Goal: Task Accomplishment & Management: Manage account settings

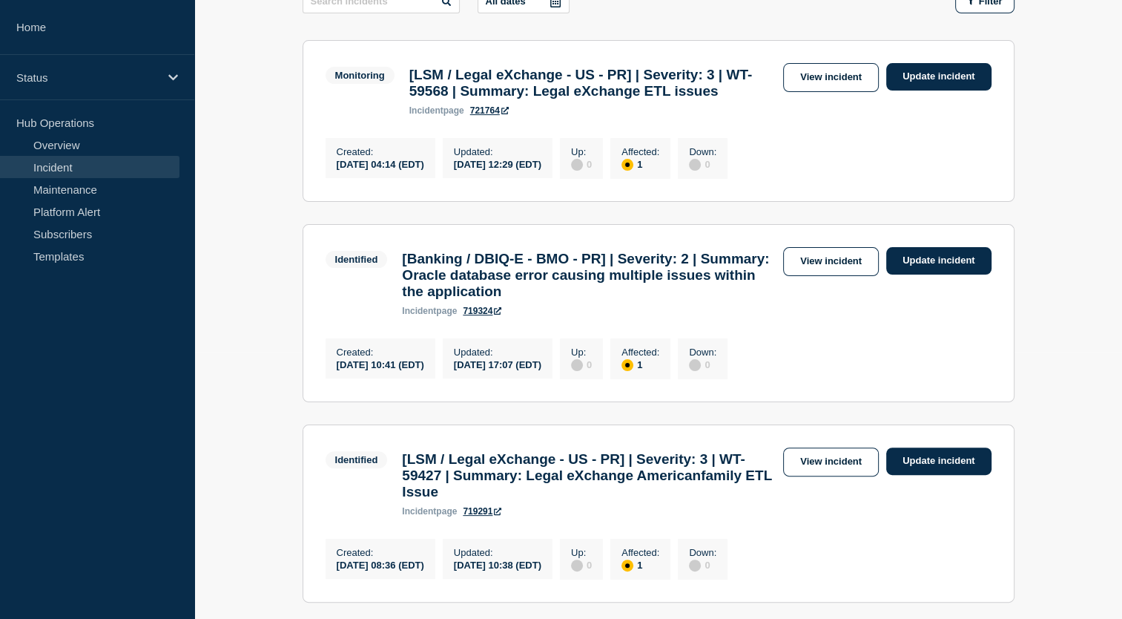
scroll to position [283, 0]
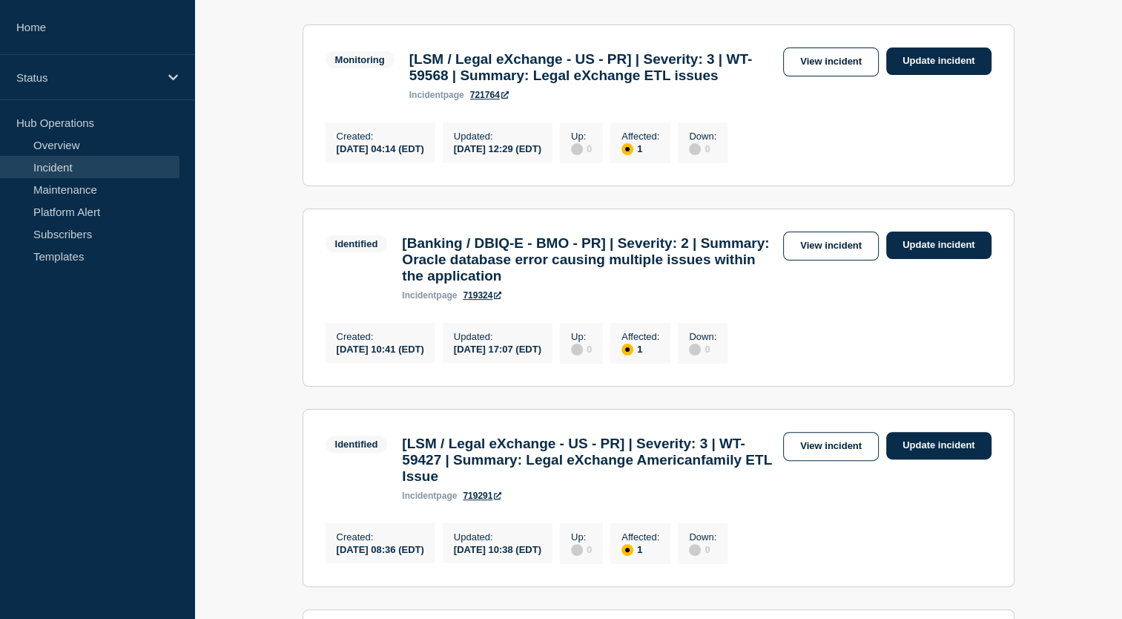
click at [837, 43] on section "Monitoring [LSM / Legal eXchange - US - PR] | Severity: 3 | WT-59568 | Summary:…" at bounding box center [659, 105] width 712 height 162
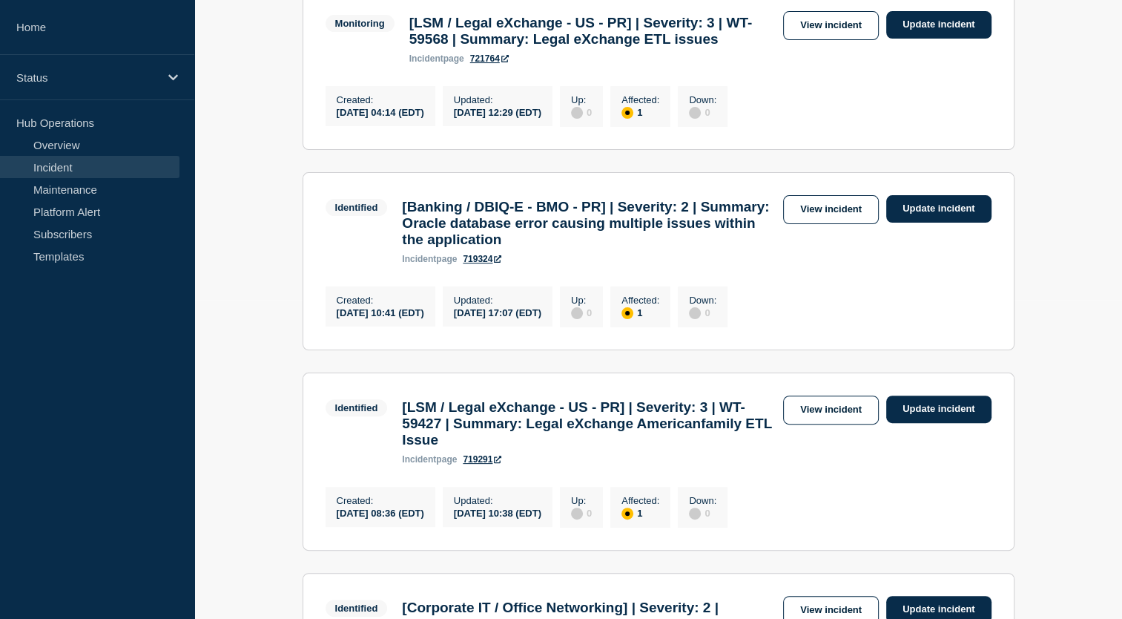
scroll to position [577, 0]
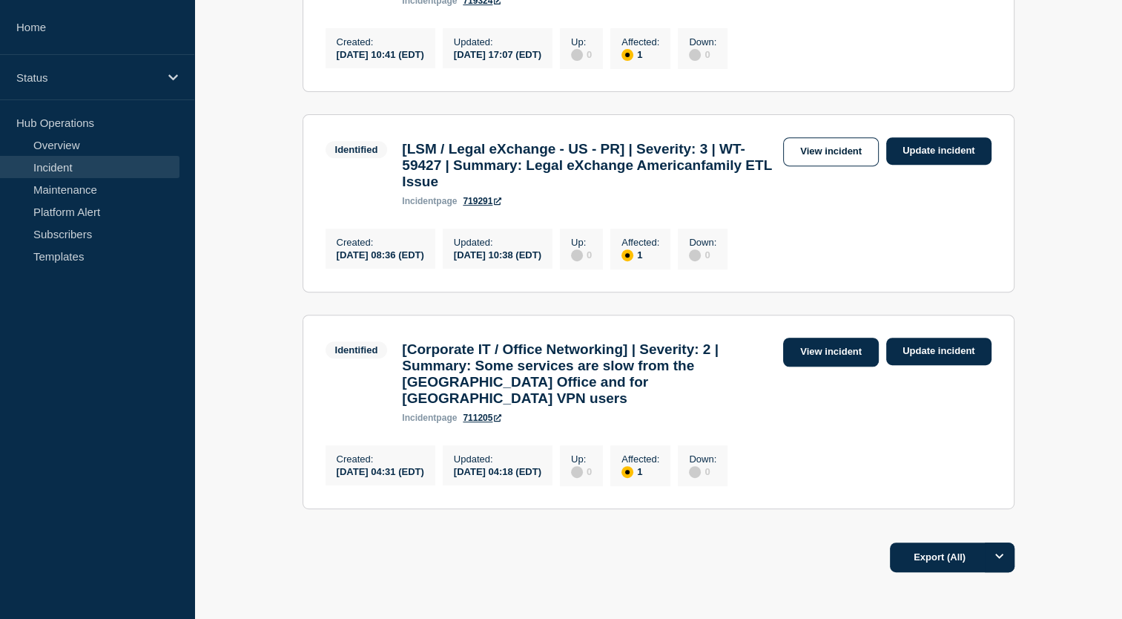
click at [854, 366] on link "View incident" at bounding box center [831, 351] width 96 height 29
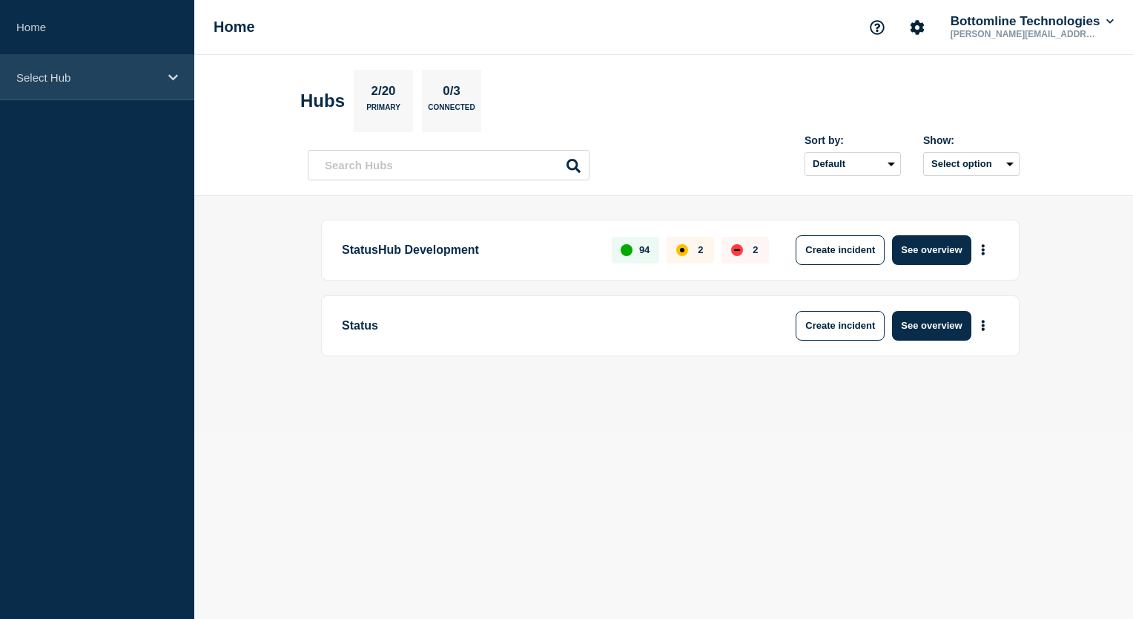
click at [174, 81] on icon at bounding box center [173, 77] width 10 height 11
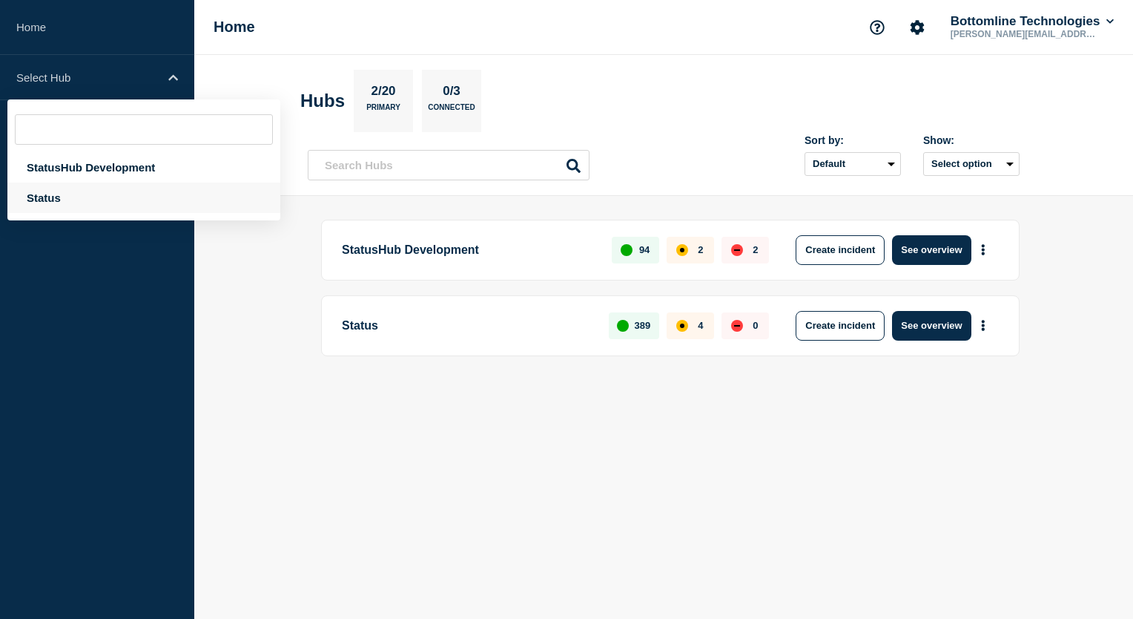
click at [55, 202] on div "Status" at bounding box center [143, 197] width 273 height 30
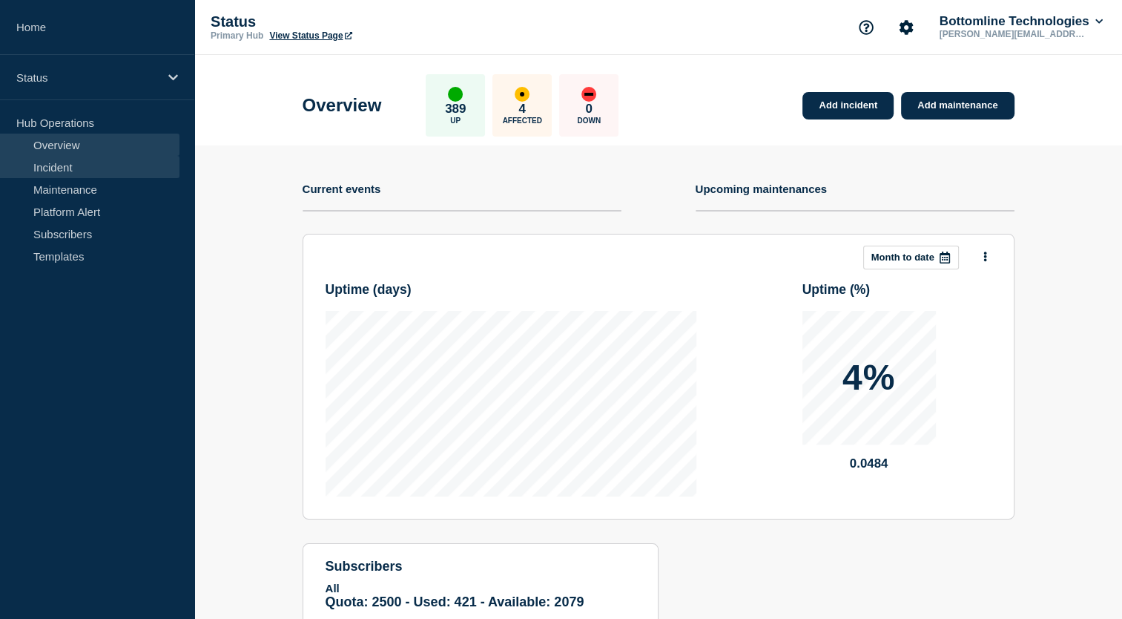
click at [59, 169] on link "Incident" at bounding box center [89, 167] width 179 height 22
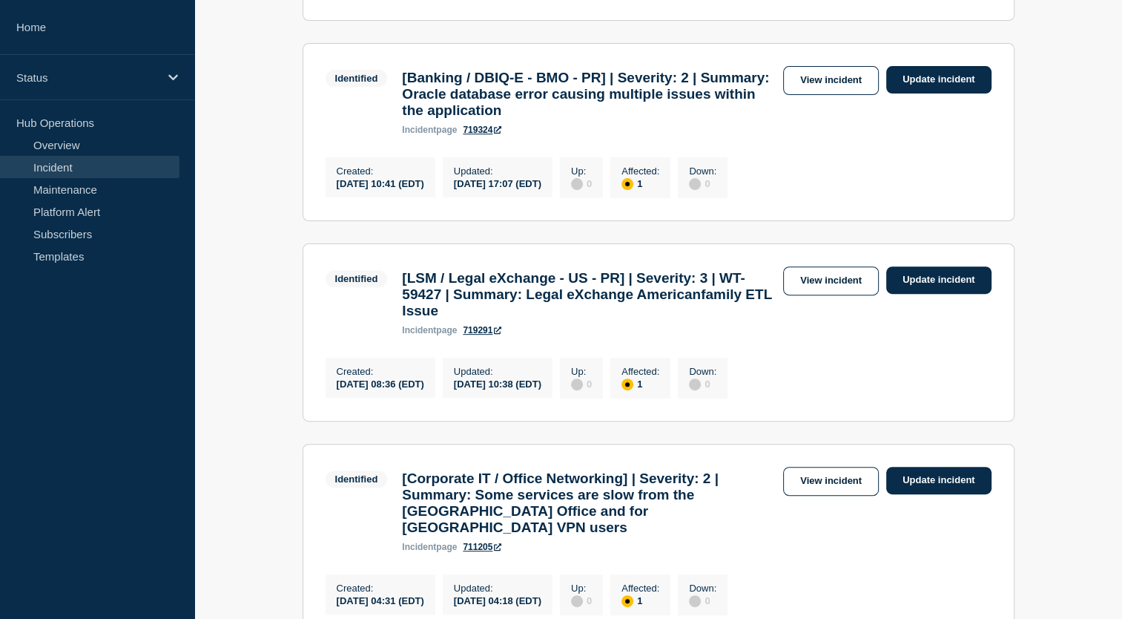
scroll to position [448, 0]
click at [908, 494] on link "Update incident" at bounding box center [938, 480] width 105 height 27
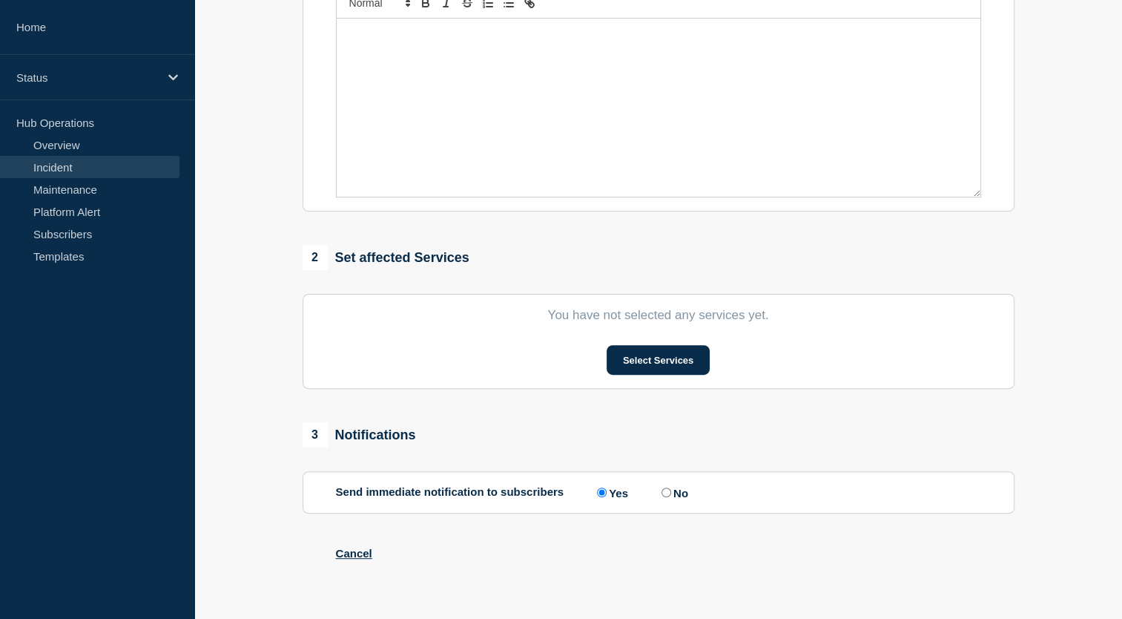
type input "[Corporate IT / Office Networking] | Severity: 2 | Summary: Some services are s…"
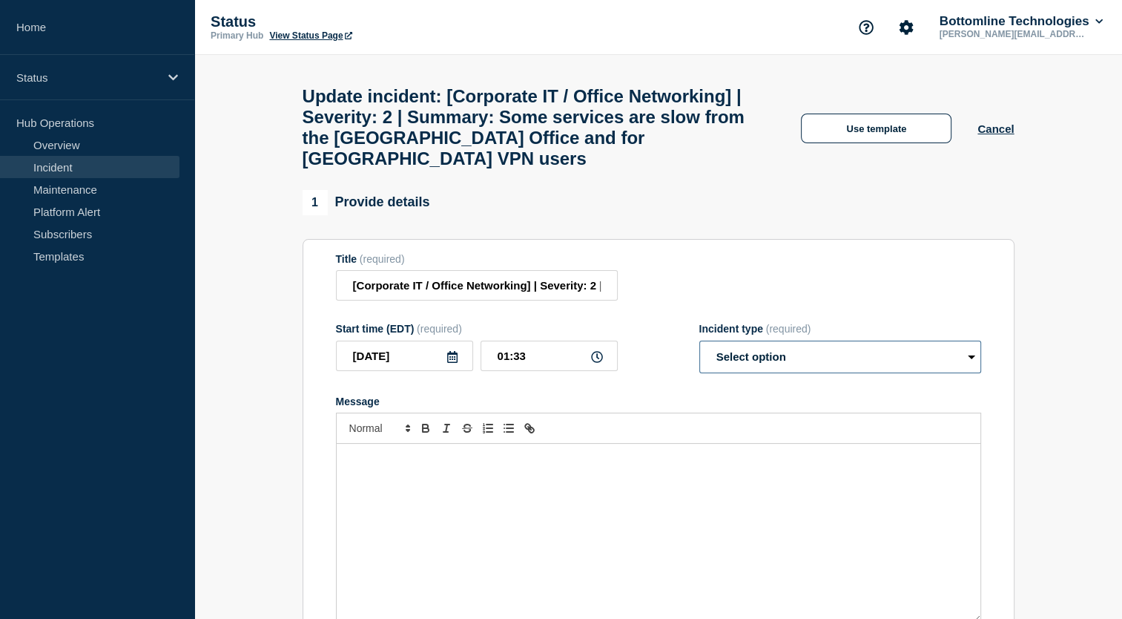
click at [813, 373] on select "Select option Investigating Identified Monitoring Resolved" at bounding box center [840, 356] width 282 height 33
select select "resolved"
click at [699, 357] on select "Select option Investigating Identified Monitoring Resolved" at bounding box center [840, 356] width 282 height 33
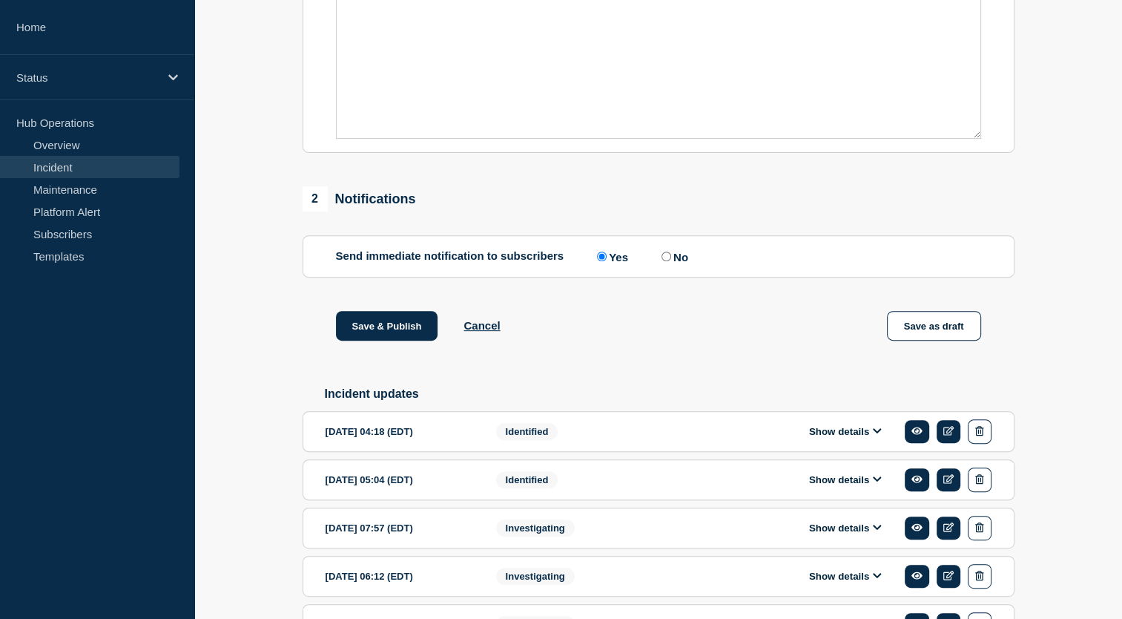
scroll to position [485, 0]
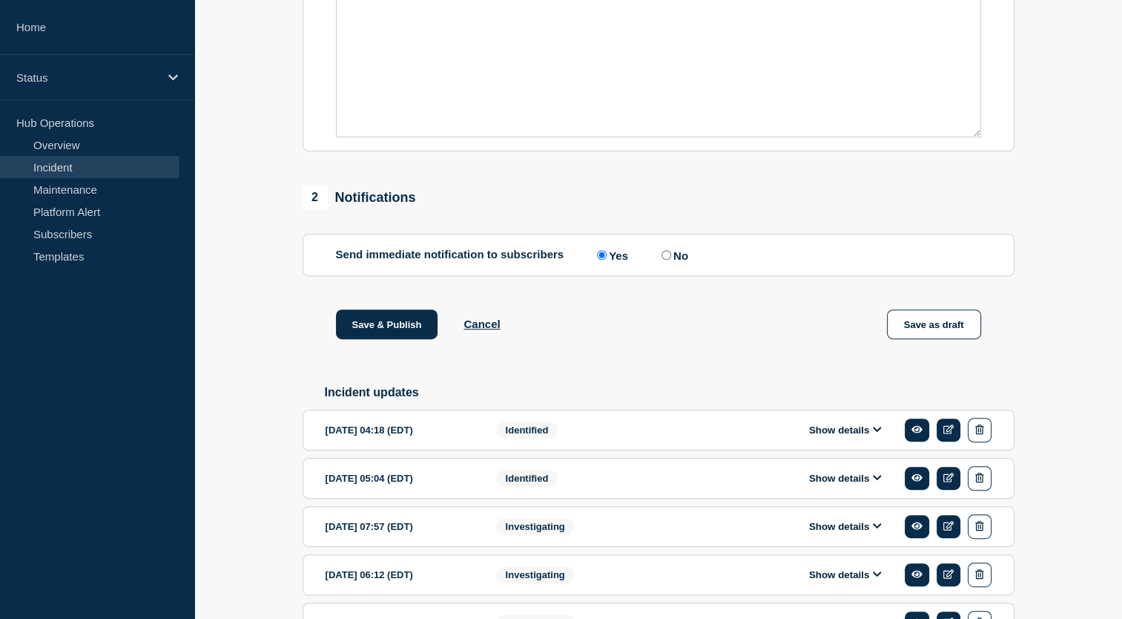
click at [668, 260] on input "No" at bounding box center [667, 255] width 10 height 10
radio input "true"
radio input "false"
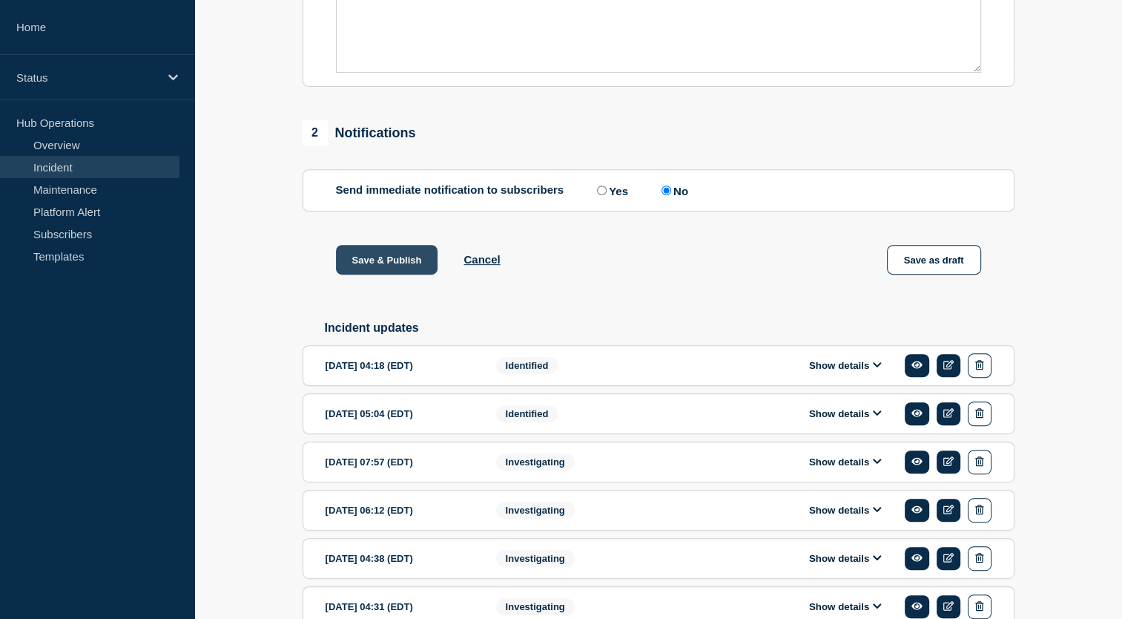
scroll to position [645, 0]
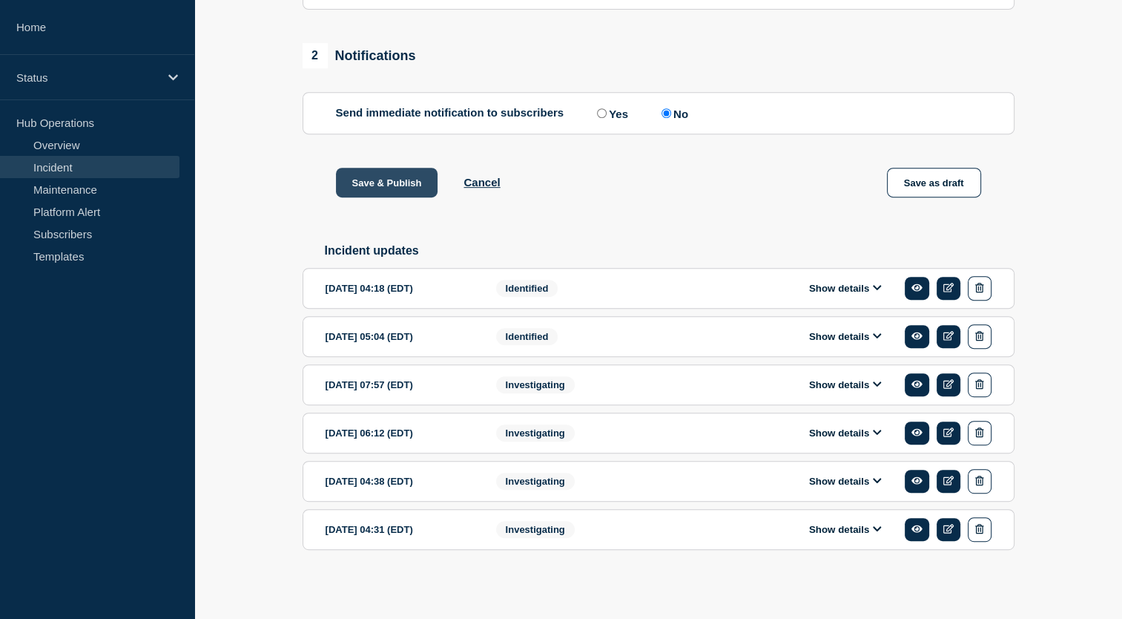
click at [383, 179] on button "Save & Publish" at bounding box center [387, 183] width 102 height 30
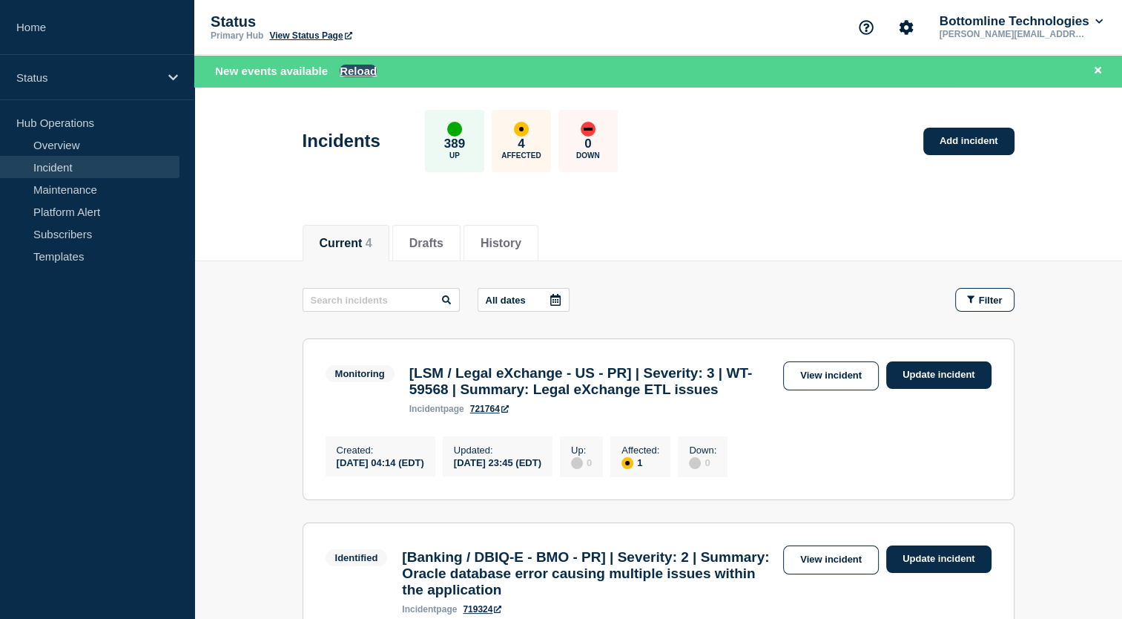
click at [359, 68] on button "Reload" at bounding box center [358, 71] width 37 height 13
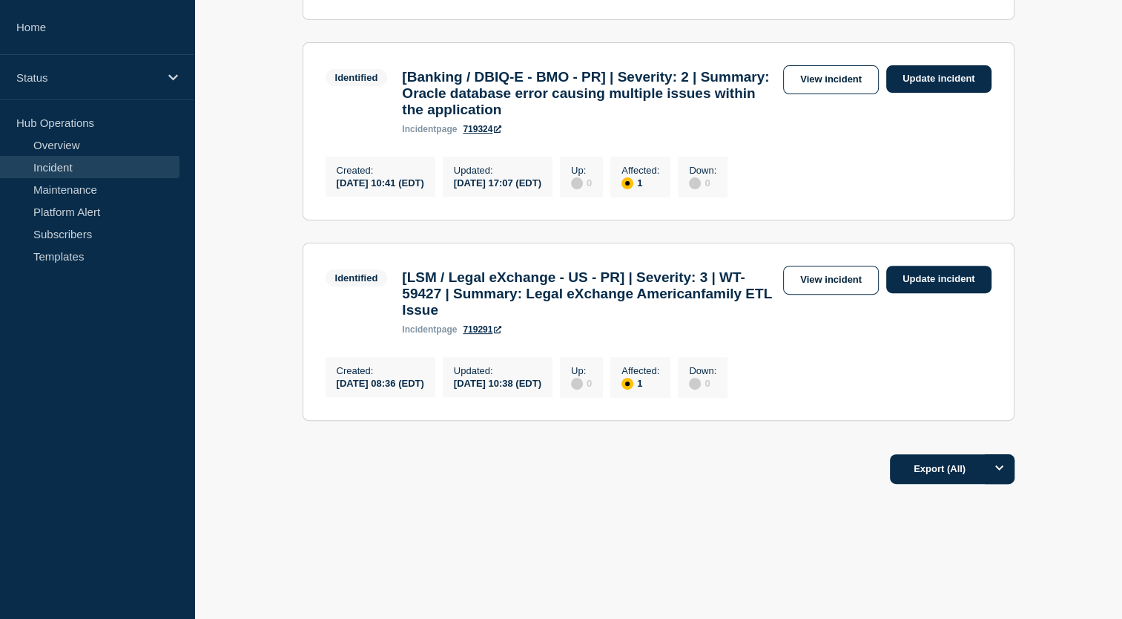
scroll to position [497, 0]
click at [828, 269] on link "View incident" at bounding box center [831, 280] width 96 height 29
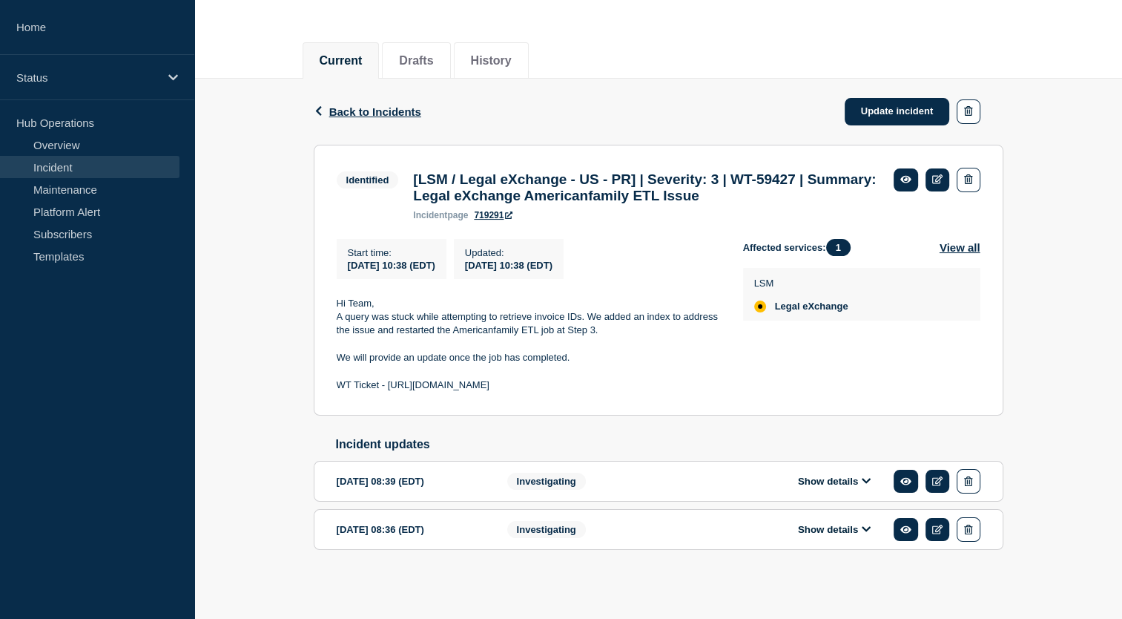
scroll to position [162, 0]
click at [869, 485] on icon at bounding box center [866, 480] width 9 height 10
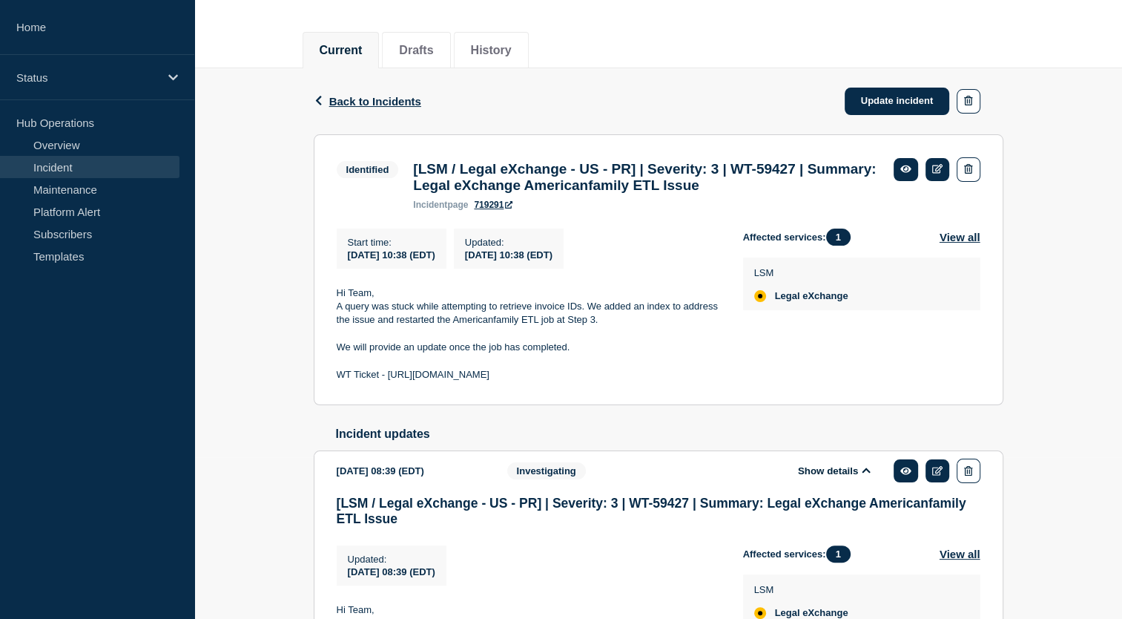
scroll to position [392, 0]
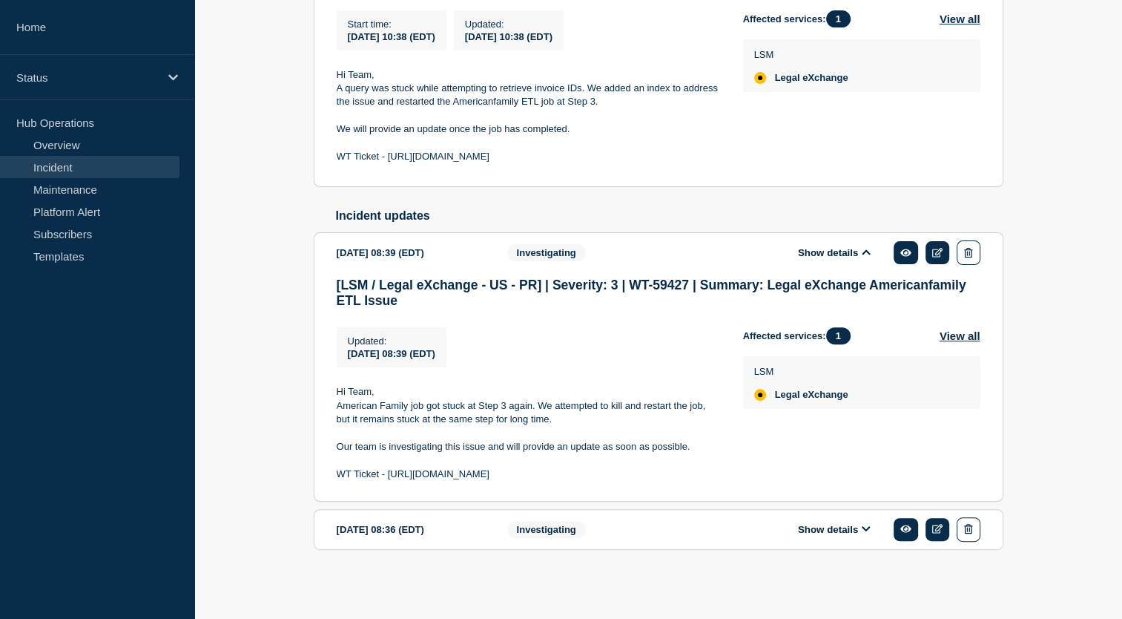
click at [869, 530] on icon at bounding box center [866, 529] width 9 height 10
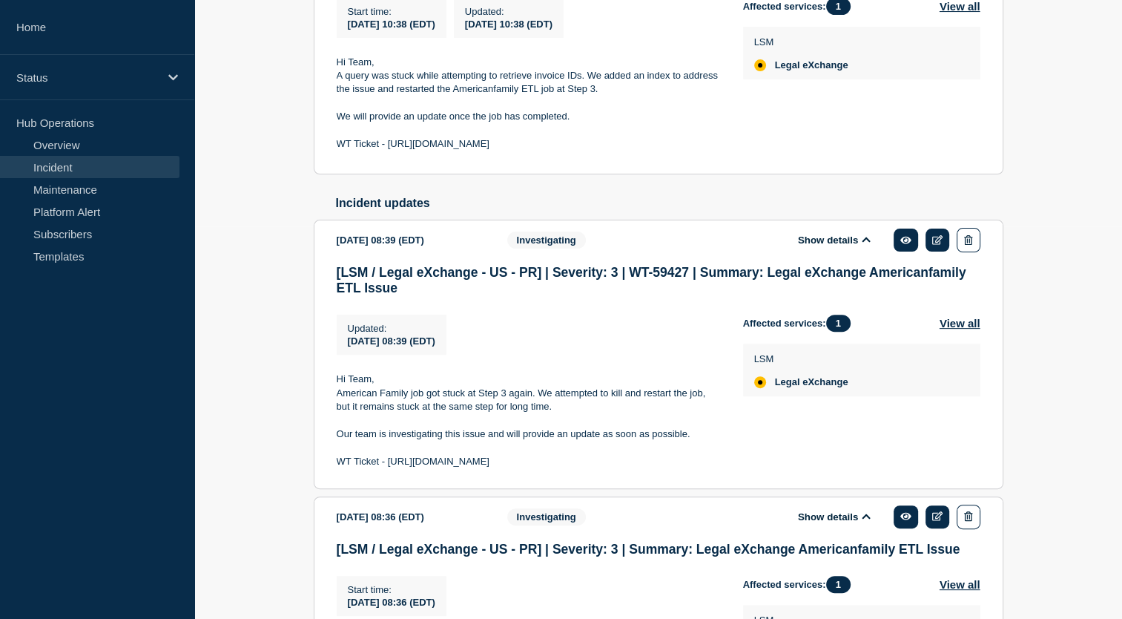
drag, startPoint x: 534, startPoint y: 473, endPoint x: 581, endPoint y: 473, distance: 47.5
click at [581, 468] on p "WT Ticket - [URL][DOMAIN_NAME]" at bounding box center [528, 461] width 383 height 13
copy p "WT-59427"
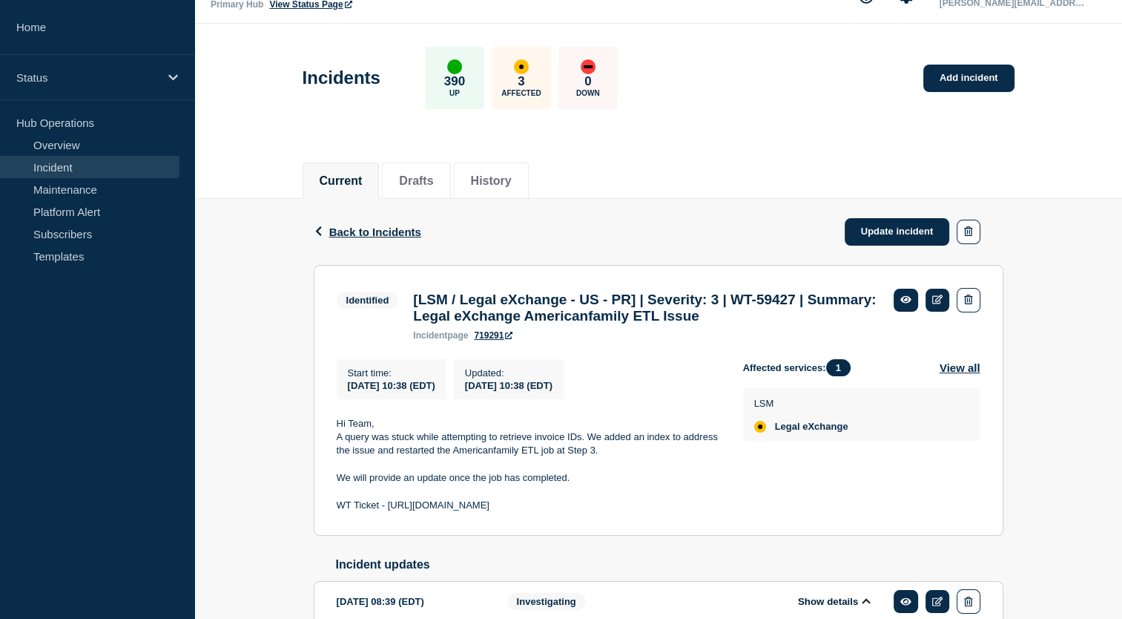
scroll to position [0, 0]
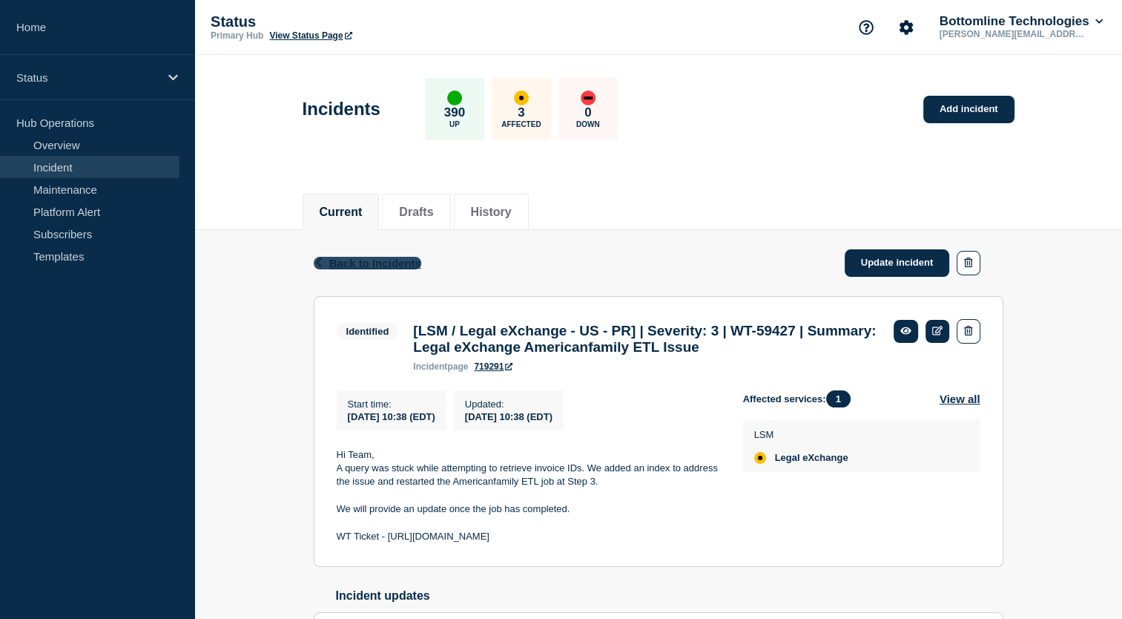
click at [332, 263] on span "Back to Incidents" at bounding box center [375, 263] width 92 height 13
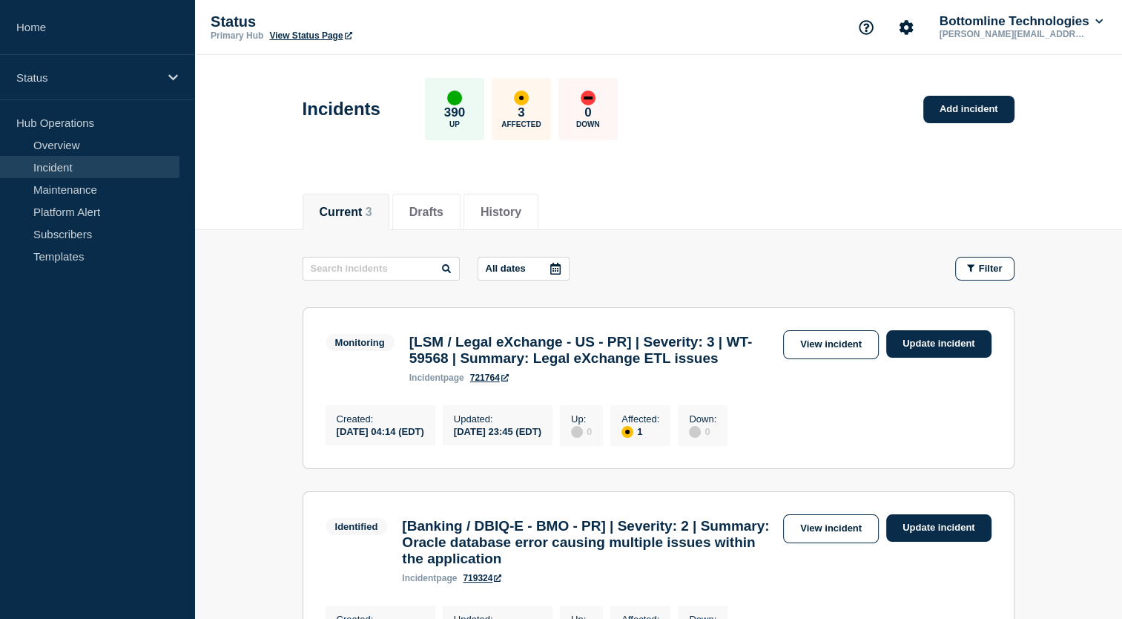
scroll to position [294, 0]
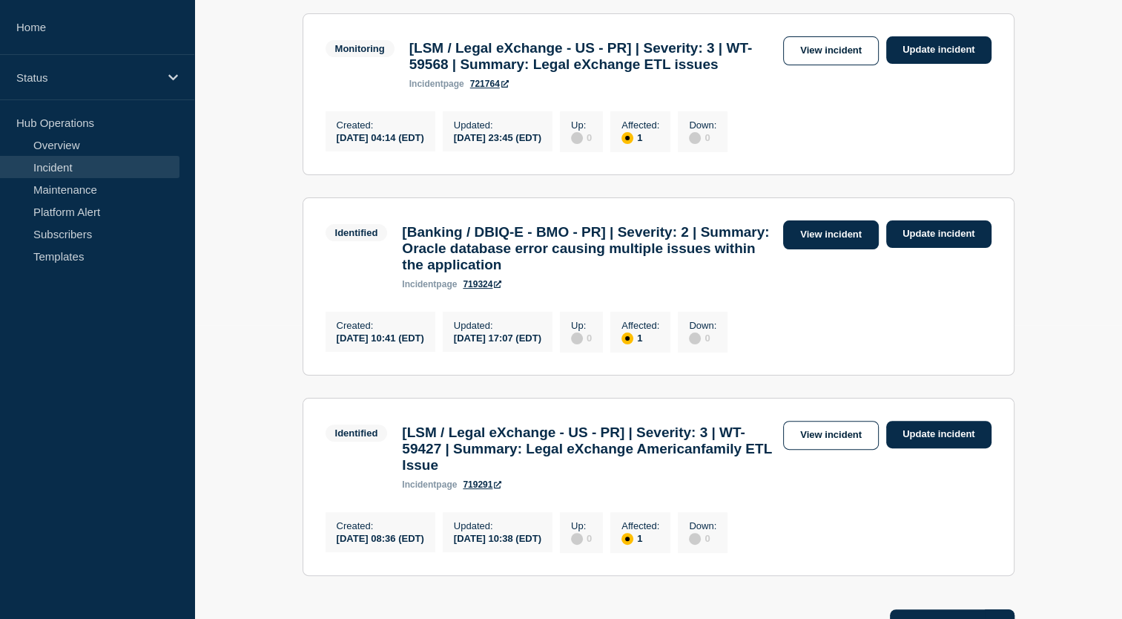
click at [838, 249] on link "View incident" at bounding box center [831, 234] width 96 height 29
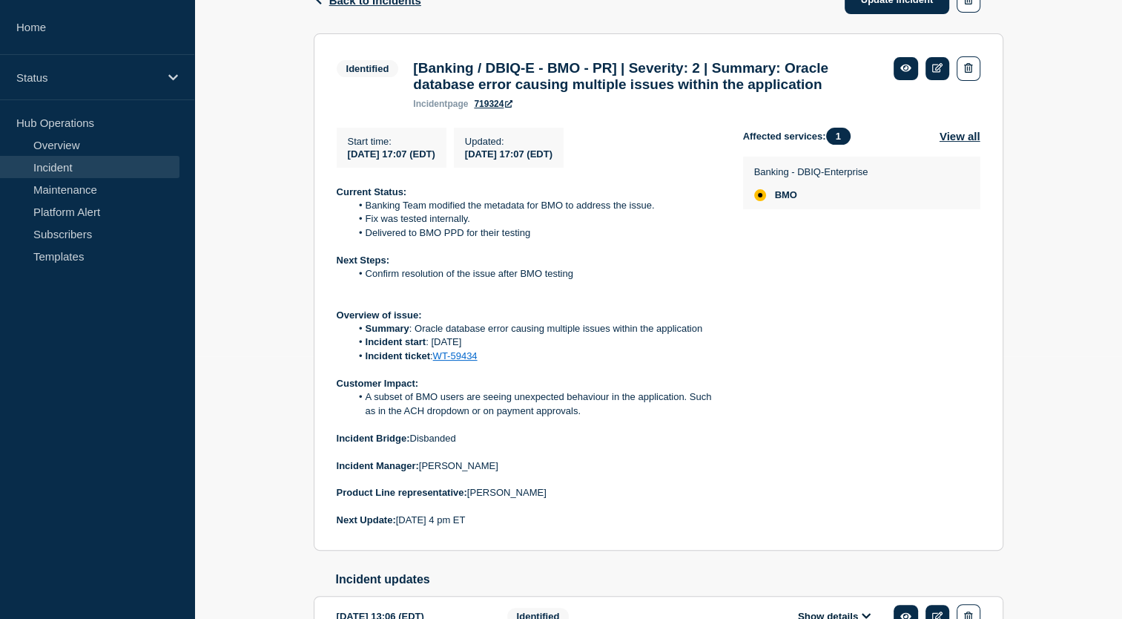
scroll to position [263, 0]
click at [461, 360] on link "WT-59434" at bounding box center [455, 354] width 45 height 11
click at [356, 81] on div "Identified [Banking / DBIQ-E - BMO - PR] | Severity: 2 | Summary: Oracle databa…" at bounding box center [612, 82] width 550 height 53
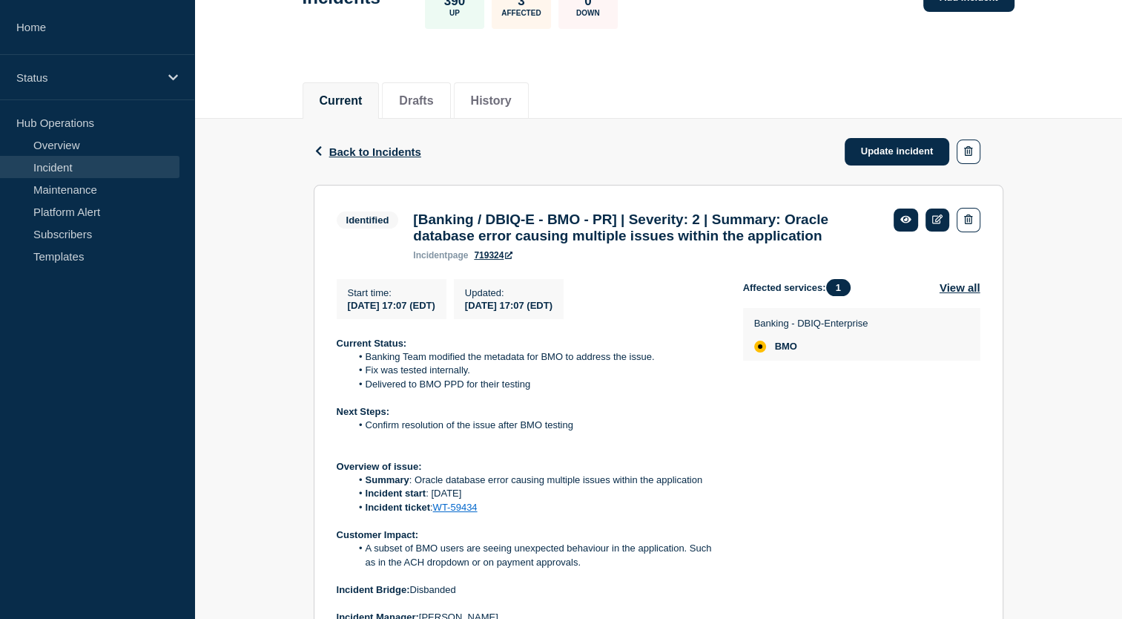
scroll to position [108, 0]
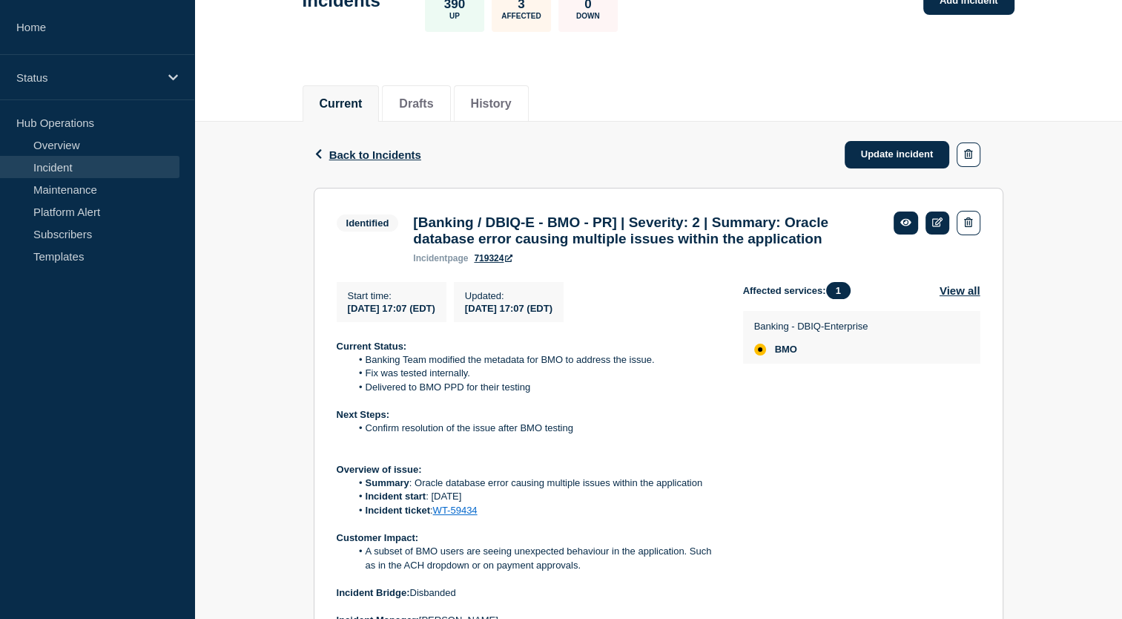
click at [344, 146] on div "Back Back to Incidents Update incident" at bounding box center [659, 155] width 690 height 66
click at [346, 157] on span "Back to Incidents" at bounding box center [375, 154] width 92 height 13
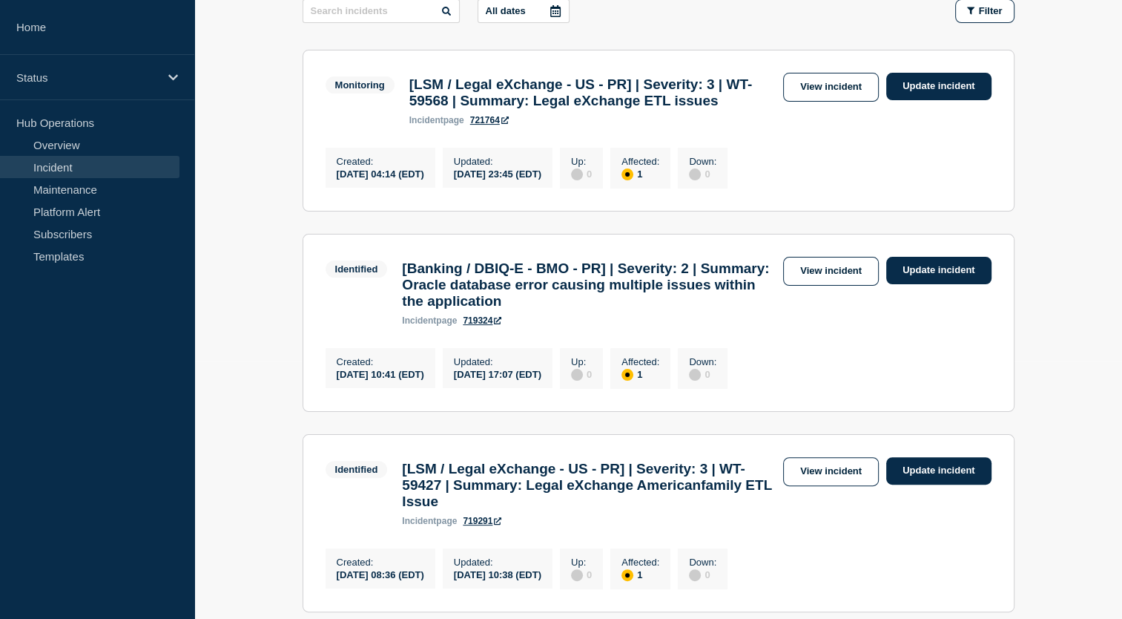
scroll to position [246, 0]
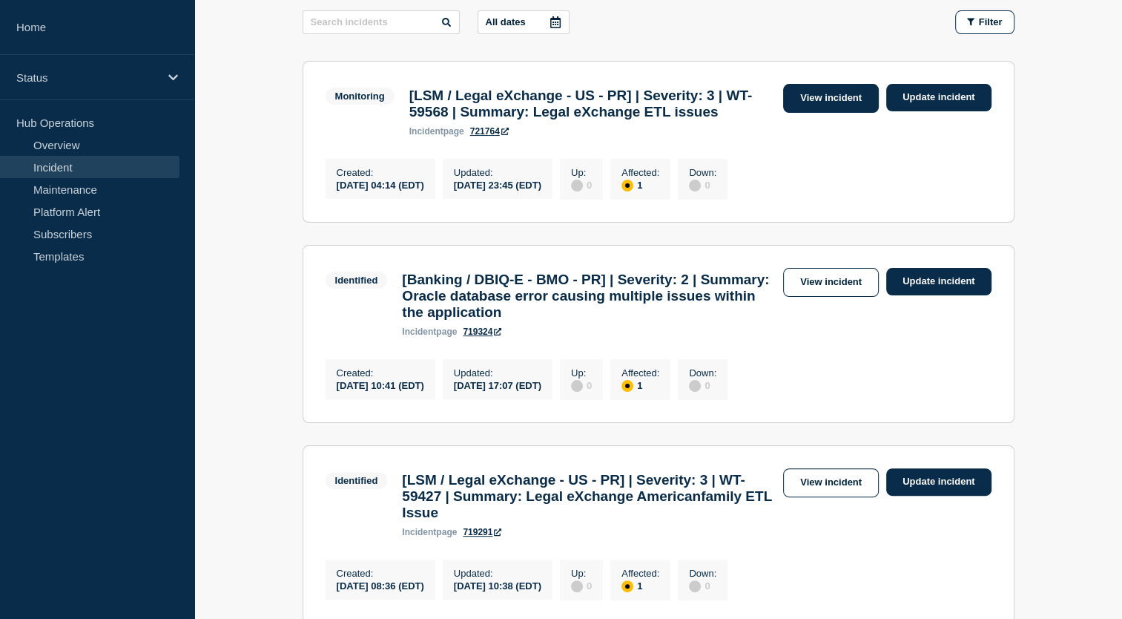
click at [841, 95] on link "View incident" at bounding box center [831, 98] width 96 height 29
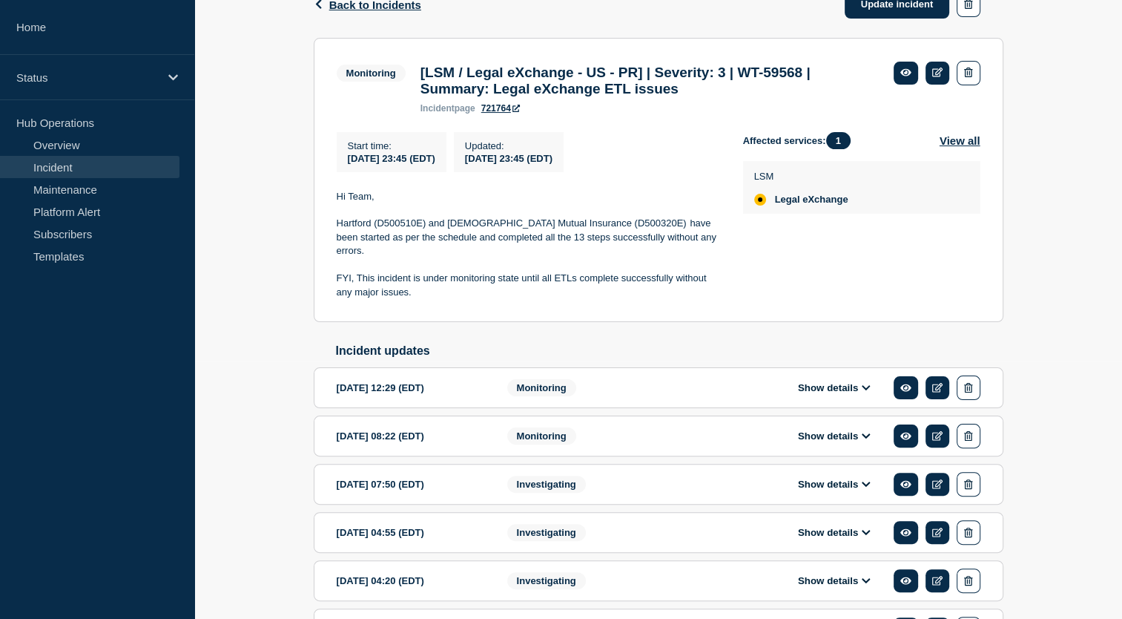
scroll to position [261, 0]
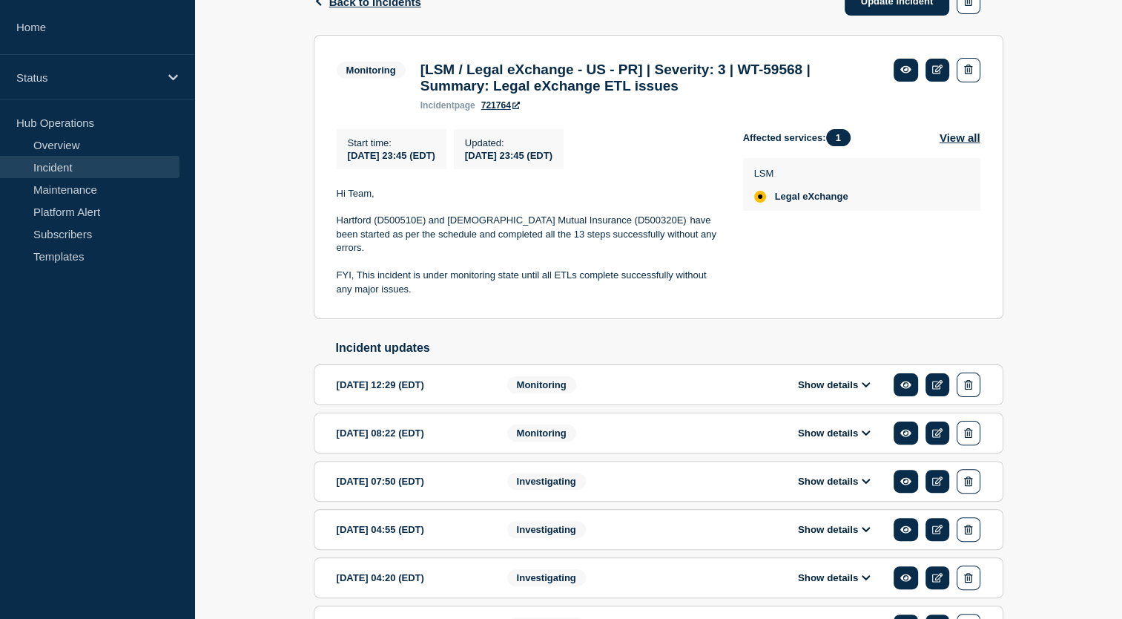
click at [868, 380] on icon at bounding box center [866, 385] width 9 height 10
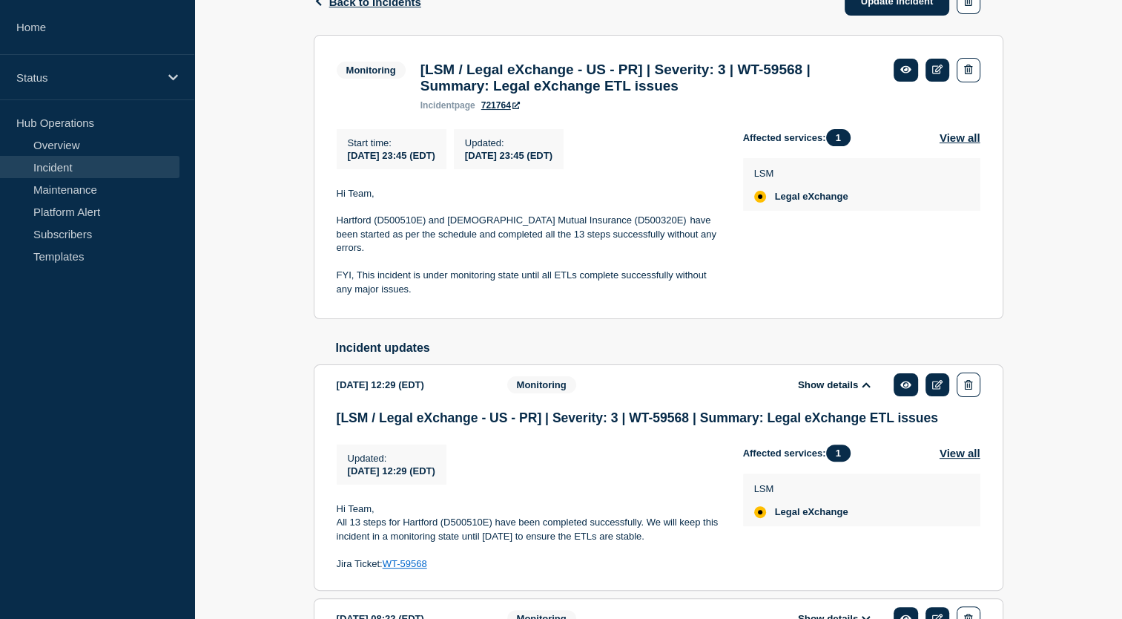
scroll to position [451, 0]
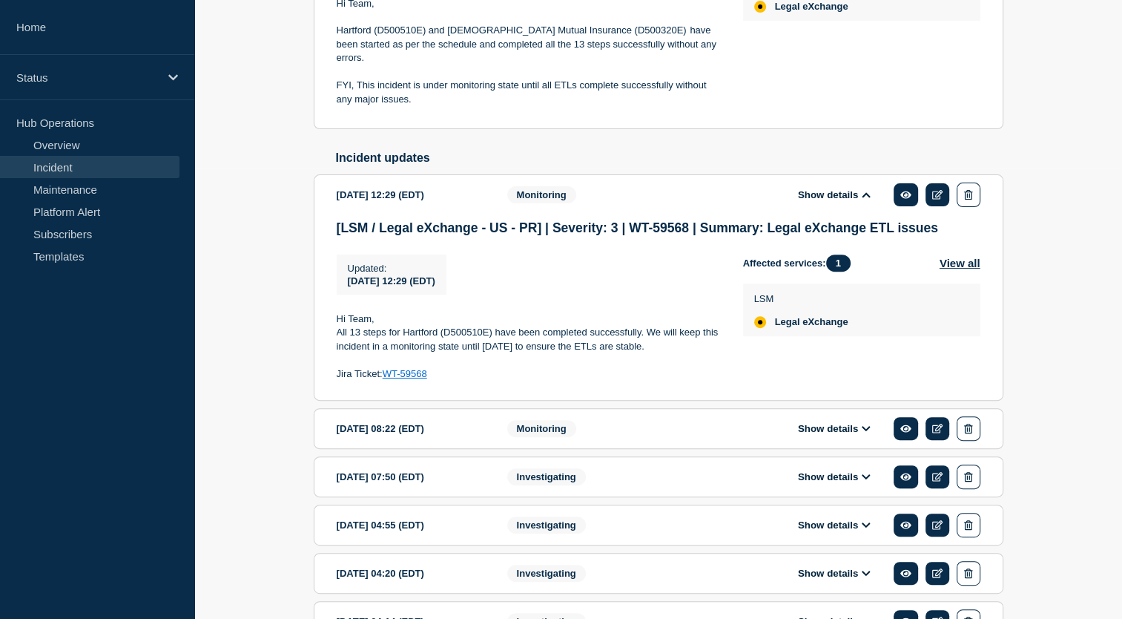
click at [406, 376] on link "WT-59568" at bounding box center [405, 373] width 45 height 11
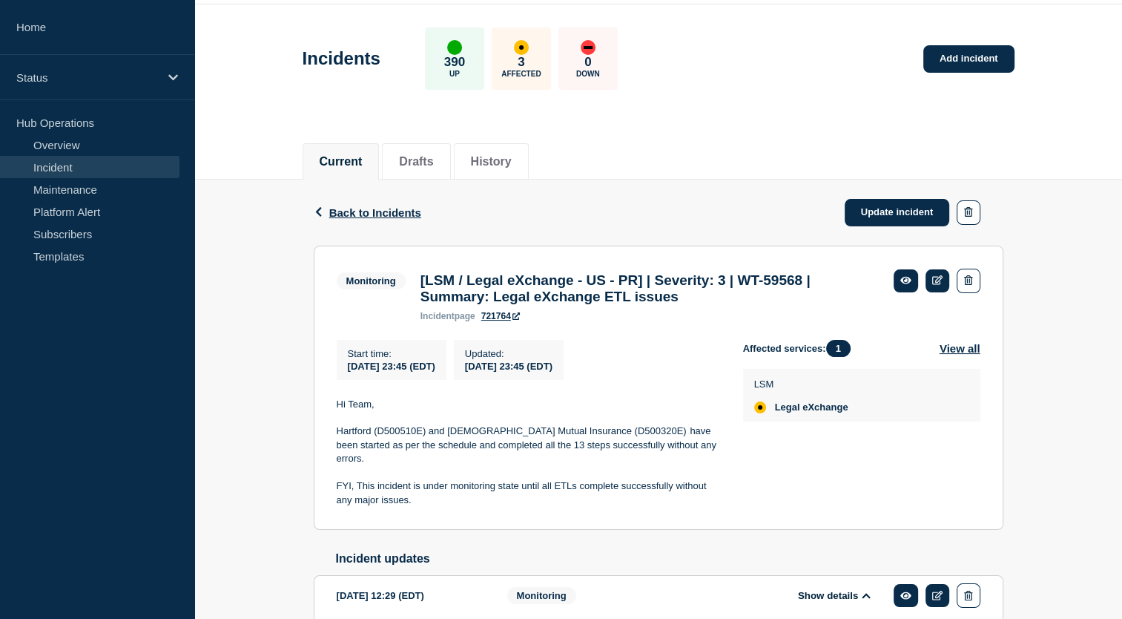
scroll to position [0, 0]
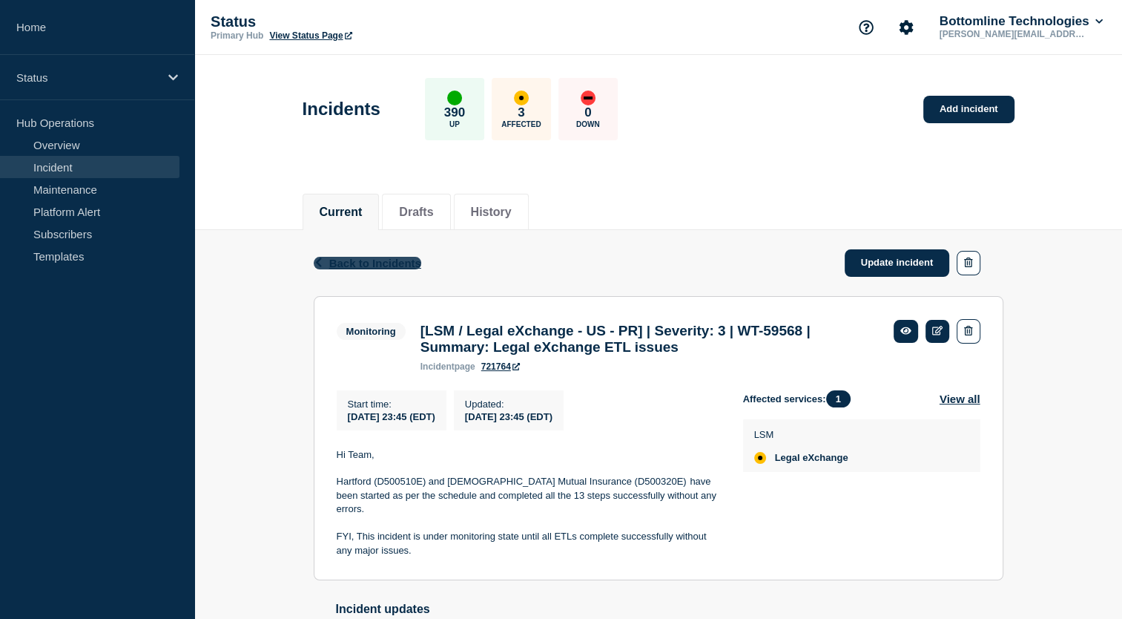
click at [401, 263] on span "Back to Incidents" at bounding box center [375, 263] width 92 height 13
